Goal: Check status: Check status

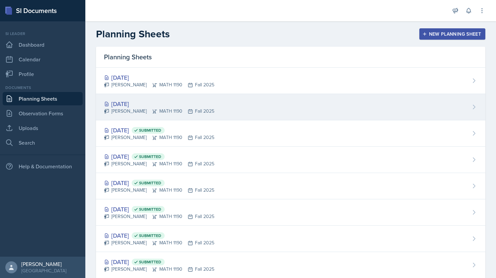
click at [196, 103] on div "[DATE]" at bounding box center [159, 103] width 110 height 9
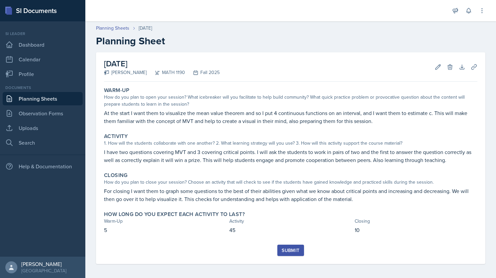
click at [31, 96] on link "Planning Sheets" at bounding box center [43, 98] width 80 height 13
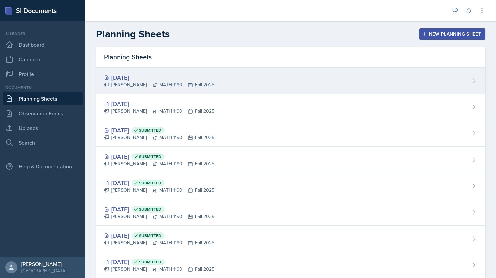
click at [115, 86] on div "[PERSON_NAME] MATH 1190 Fall 2025" at bounding box center [159, 84] width 110 height 7
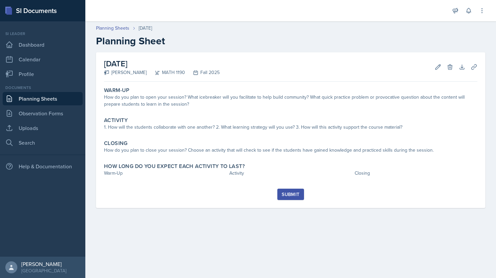
click at [52, 100] on link "Planning Sheets" at bounding box center [43, 98] width 80 height 13
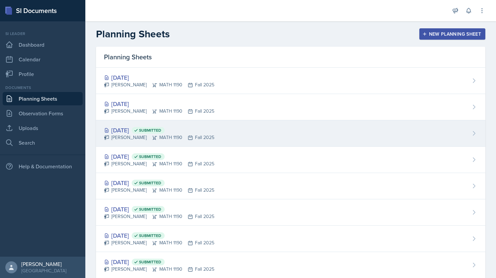
click at [201, 141] on div "[DATE] Submitted [PERSON_NAME] MATH 1190 Fall 2025" at bounding box center [291, 133] width 390 height 26
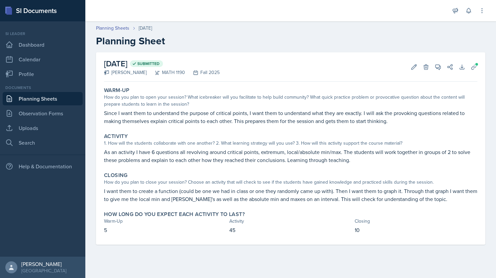
click at [35, 98] on link "Planning Sheets" at bounding box center [43, 98] width 80 height 13
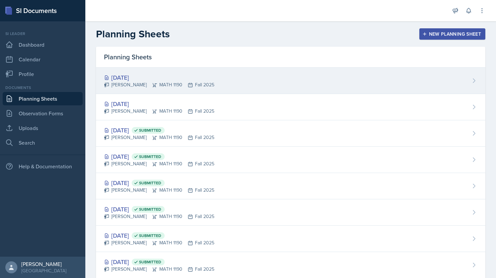
click at [207, 73] on div "[DATE] [PERSON_NAME] MATH 1190 Fall 2025" at bounding box center [291, 81] width 390 height 26
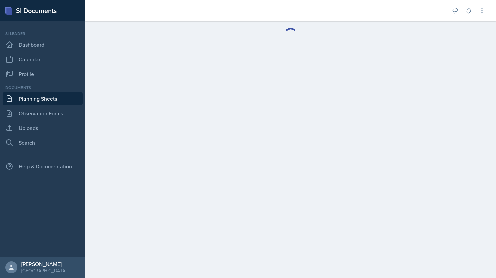
click at [39, 101] on link "Planning Sheets" at bounding box center [43, 98] width 80 height 13
